Goal: Check status: Check status

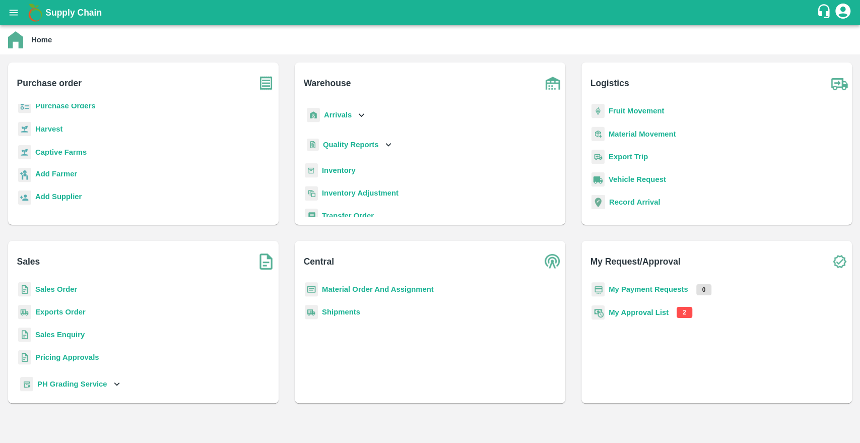
scroll to position [131, 0]
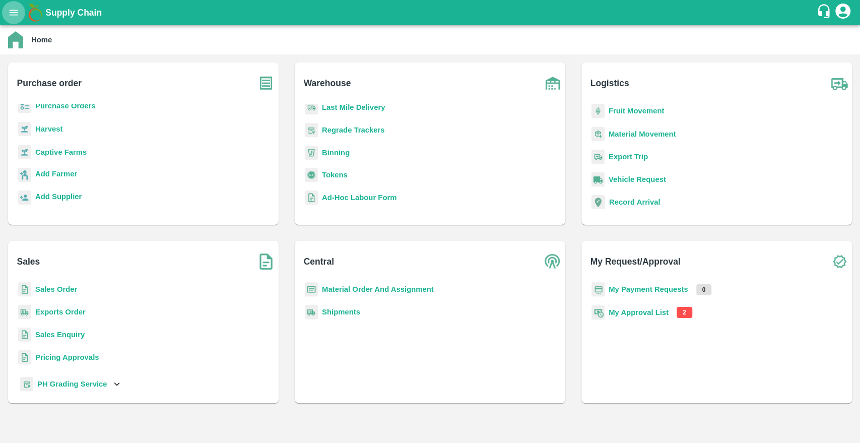
click at [14, 11] on icon "open drawer" at bounding box center [13, 12] width 11 height 11
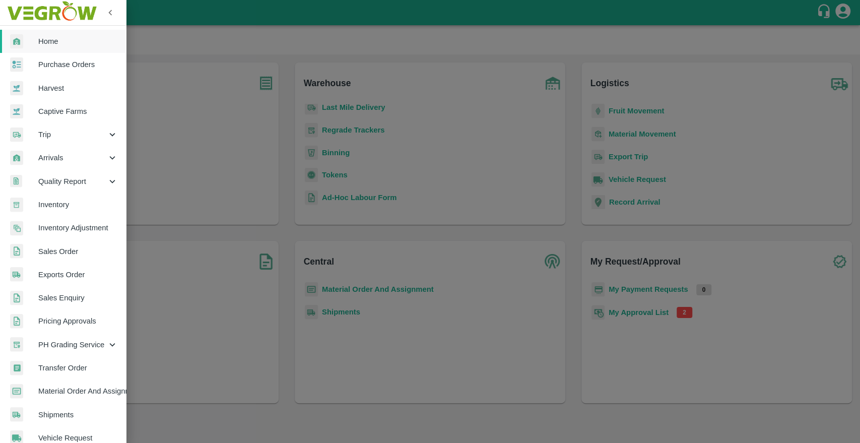
scroll to position [154, 0]
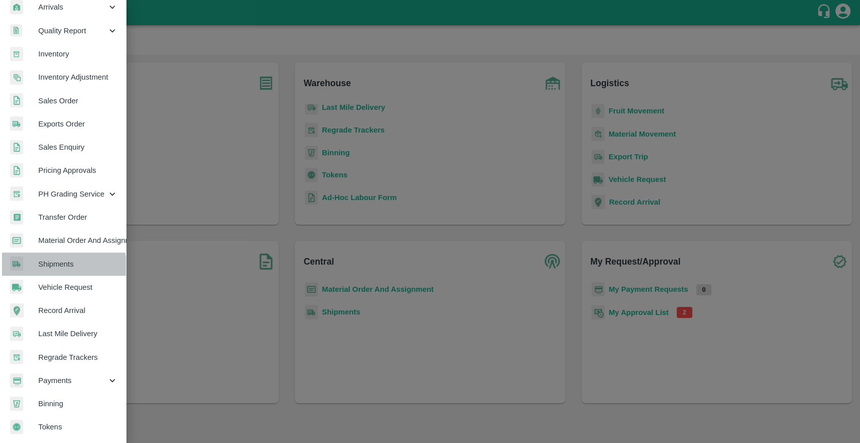
click at [49, 265] on link "Shipments" at bounding box center [63, 263] width 126 height 23
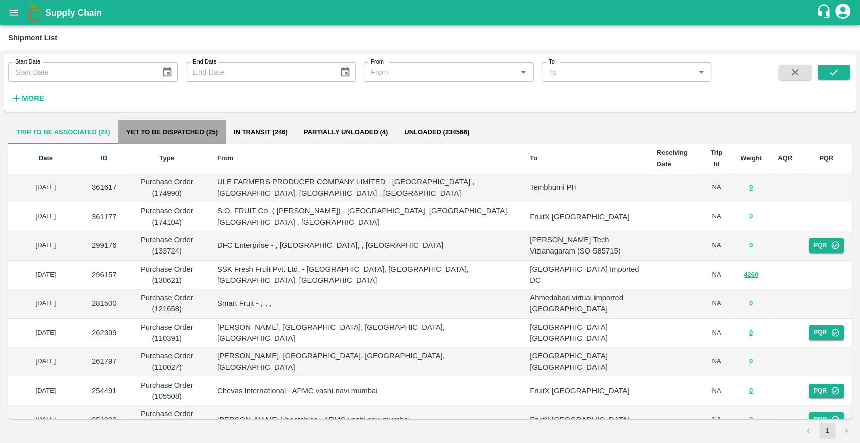
click at [198, 130] on button "Yet to be dispatched (25)" at bounding box center [171, 132] width 107 height 24
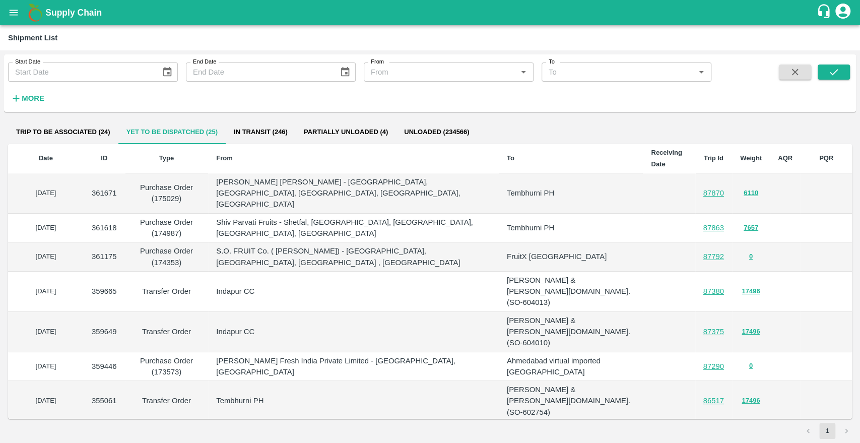
click at [52, 158] on b "Date" at bounding box center [46, 158] width 14 height 8
click at [86, 132] on button "Trip to be associated (24)" at bounding box center [63, 132] width 110 height 24
